Goal: Navigation & Orientation: Find specific page/section

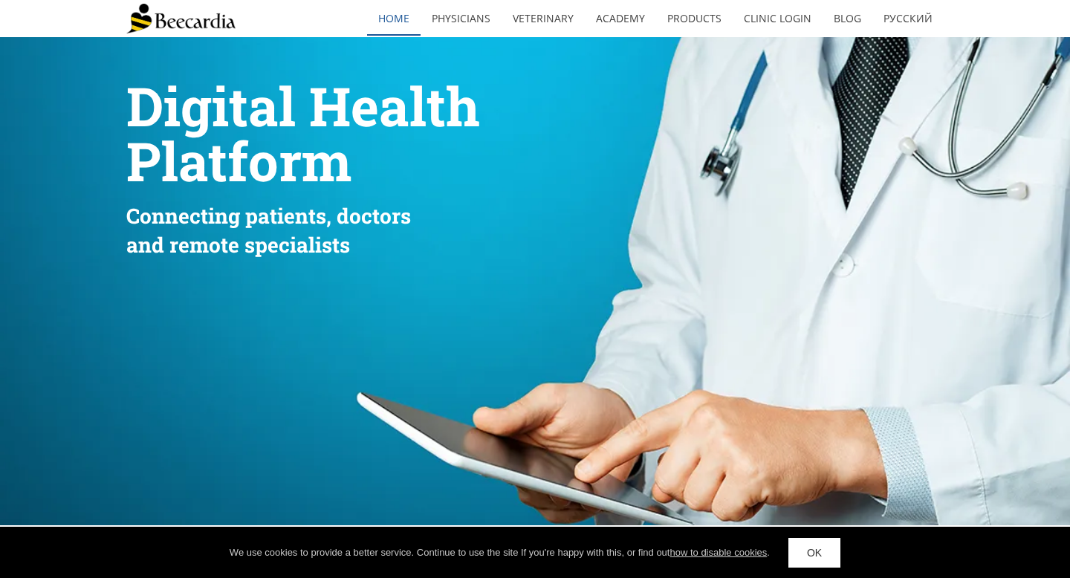
click at [404, 14] on link "home" at bounding box center [394, 18] width 54 height 34
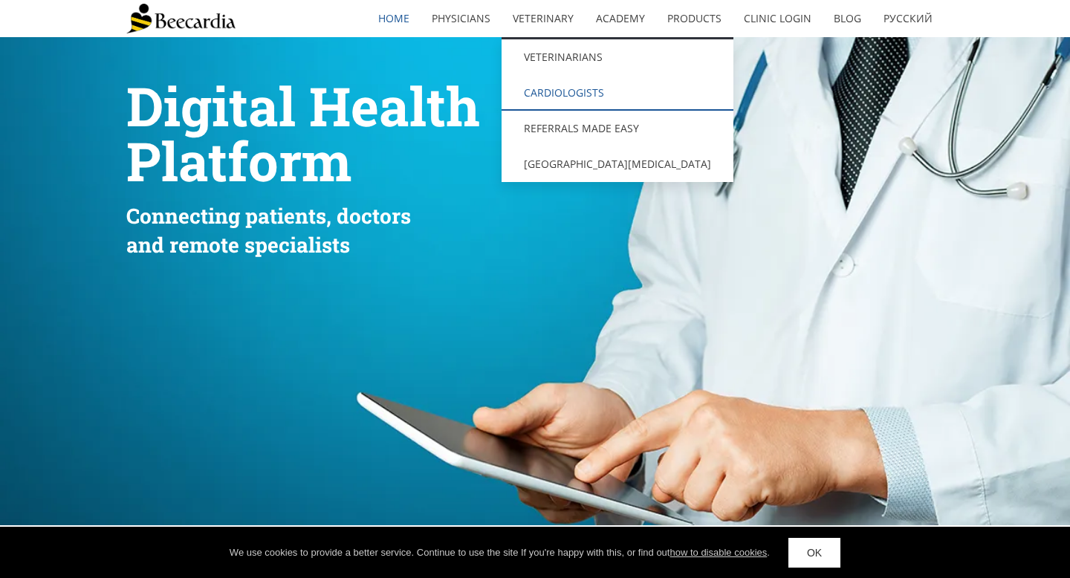
click at [558, 87] on link "Cardiologists" at bounding box center [618, 93] width 232 height 36
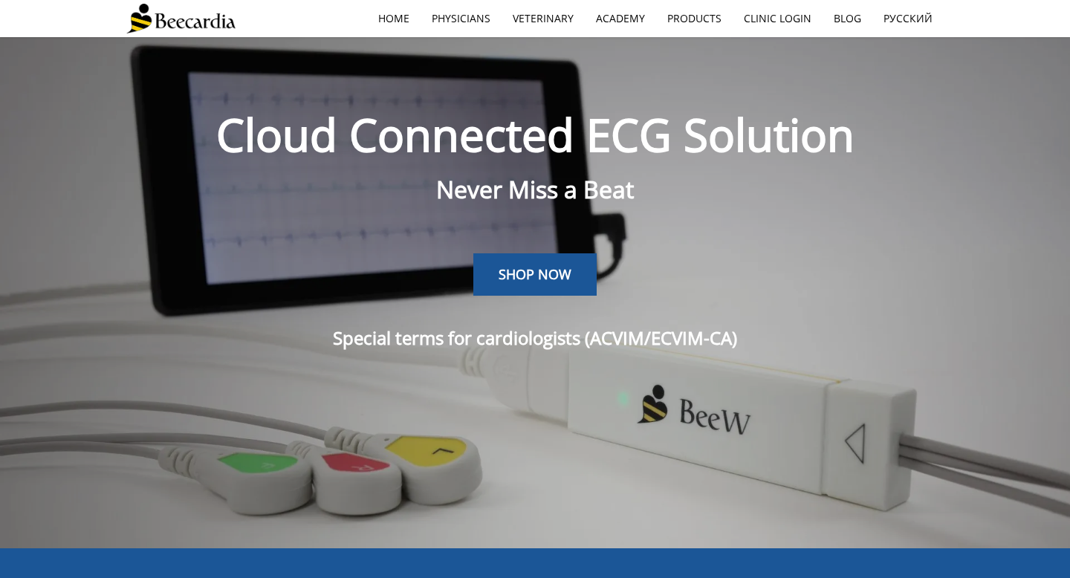
scroll to position [37, 0]
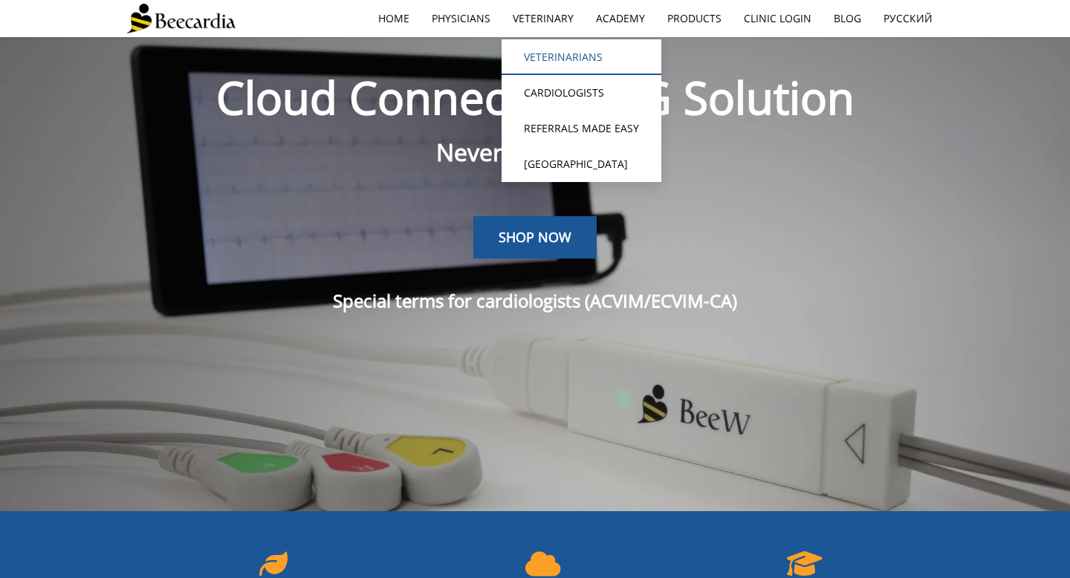
click at [561, 59] on link "Veterinarians" at bounding box center [582, 57] width 160 height 36
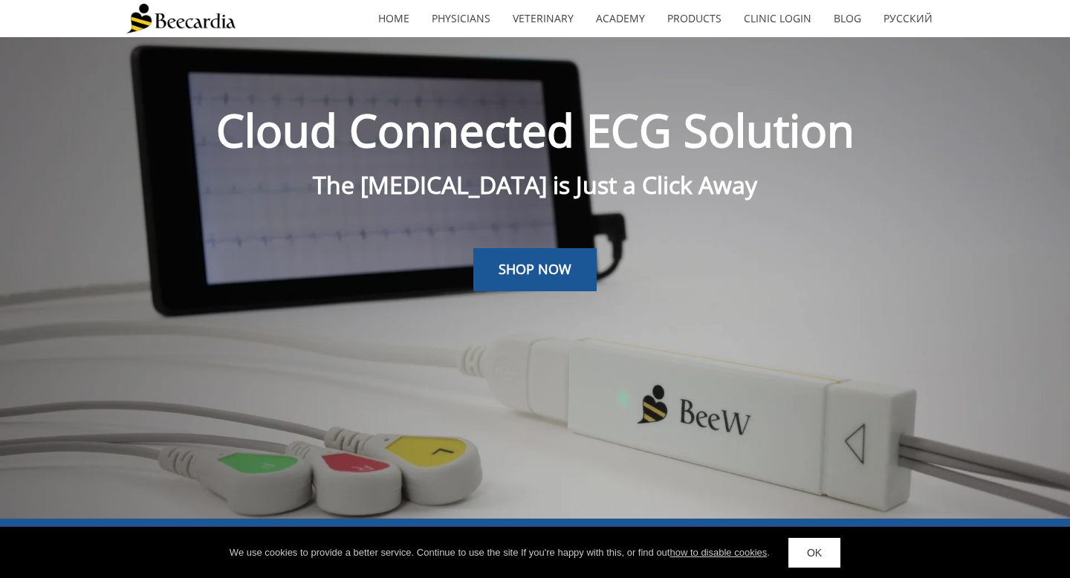
click at [811, 558] on link "OK" at bounding box center [815, 553] width 52 height 30
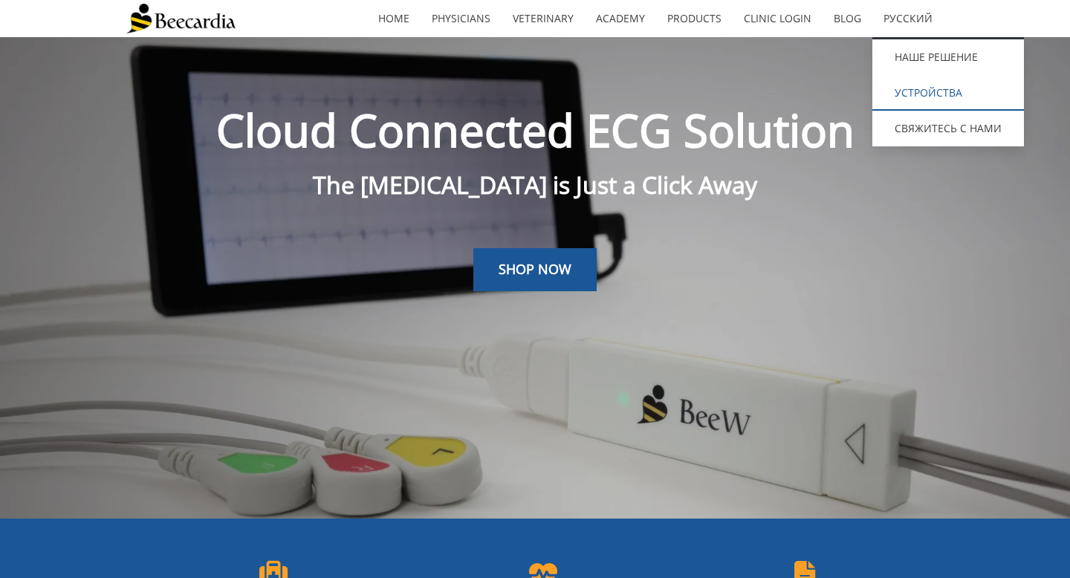
click at [917, 89] on link "устройства" at bounding box center [949, 93] width 152 height 36
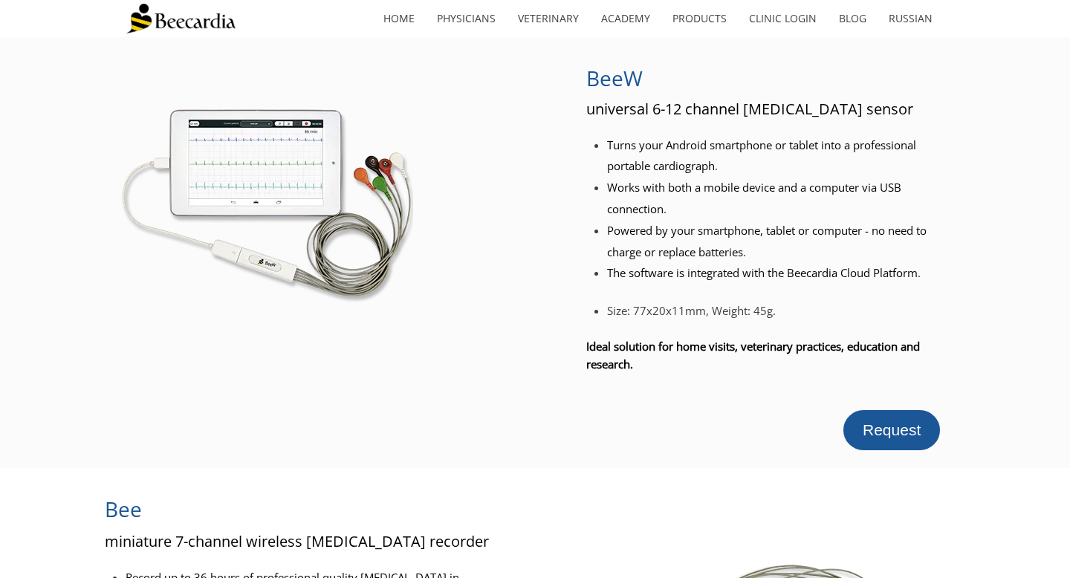
click at [471, 132] on link at bounding box center [267, 197] width 442 height 284
